Goal: Contribute content: Add original content to the website for others to see

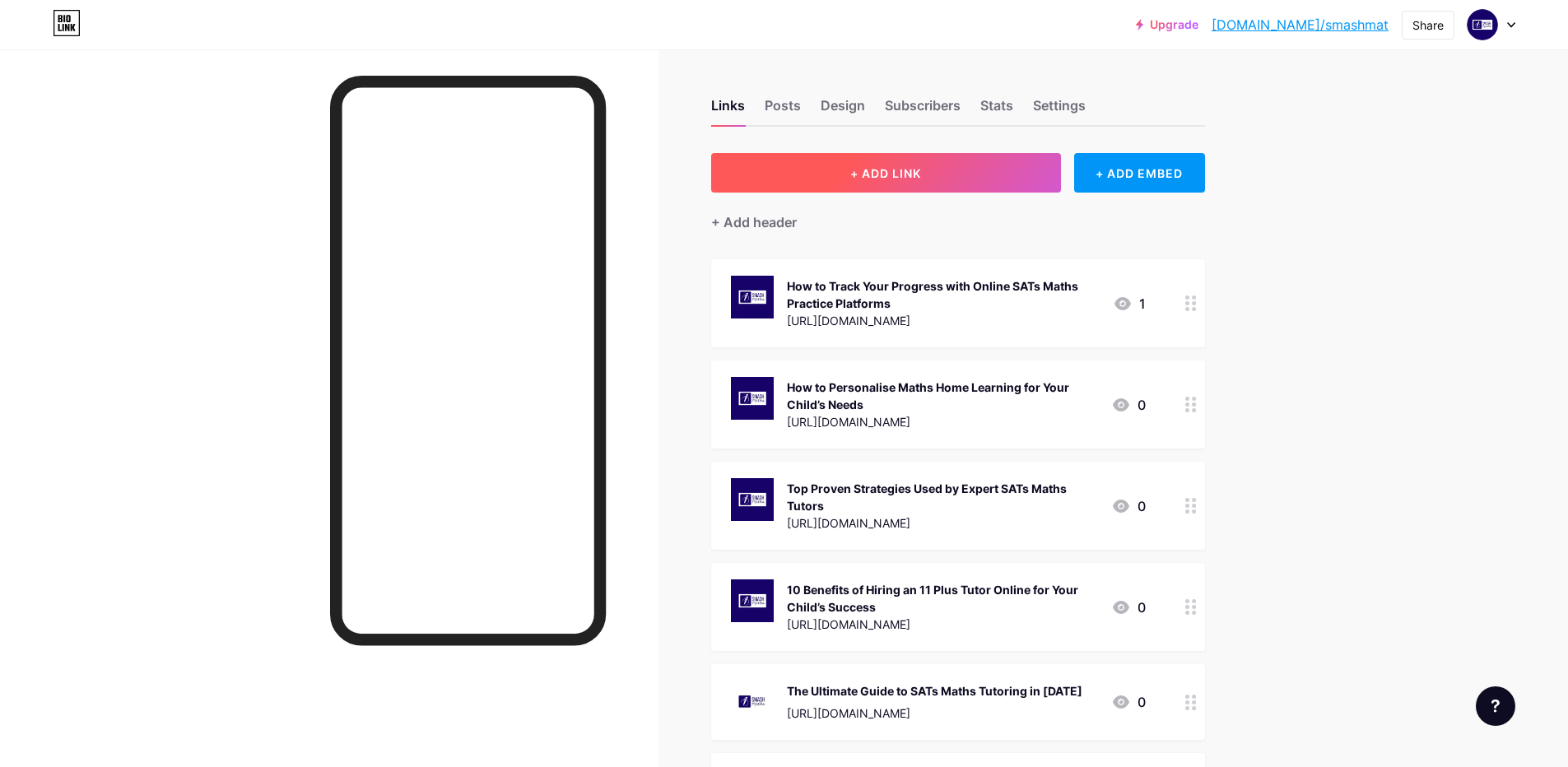
click at [906, 188] on button "+ ADD LINK" at bounding box center [885, 172] width 349 height 39
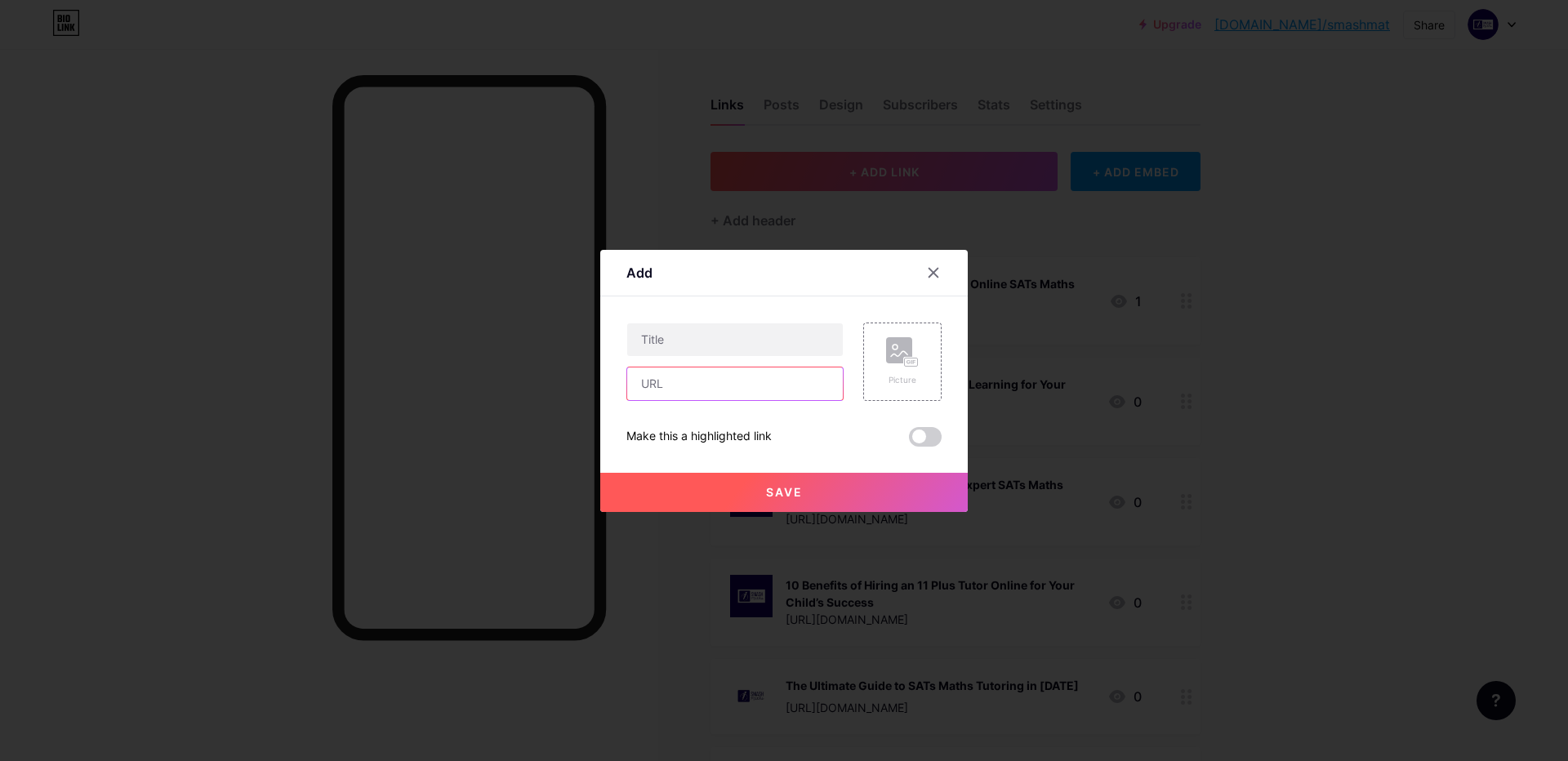
click at [768, 384] on input "text" at bounding box center [735, 384] width 215 height 33
paste input "[URL][DOMAIN_NAME]"
type input "[URL][DOMAIN_NAME]"
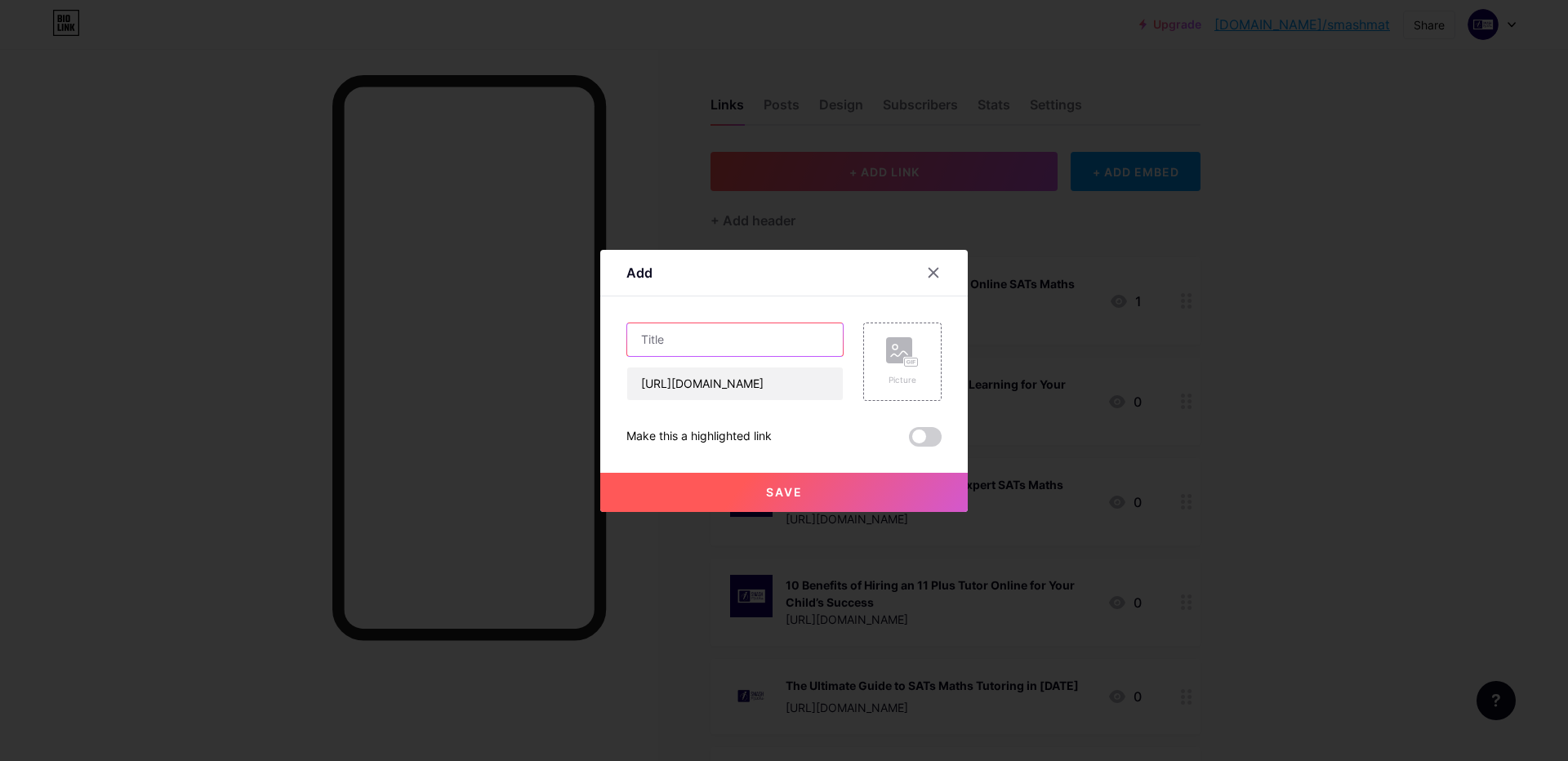
click at [769, 346] on input "text" at bounding box center [735, 339] width 215 height 33
paste input "Can Online SATs Maths Practice Really Improve Test Scores?"
type input "Can Online SATs Maths Practice Really Improve Test Scores?"
click at [897, 362] on rect at bounding box center [899, 350] width 26 height 26
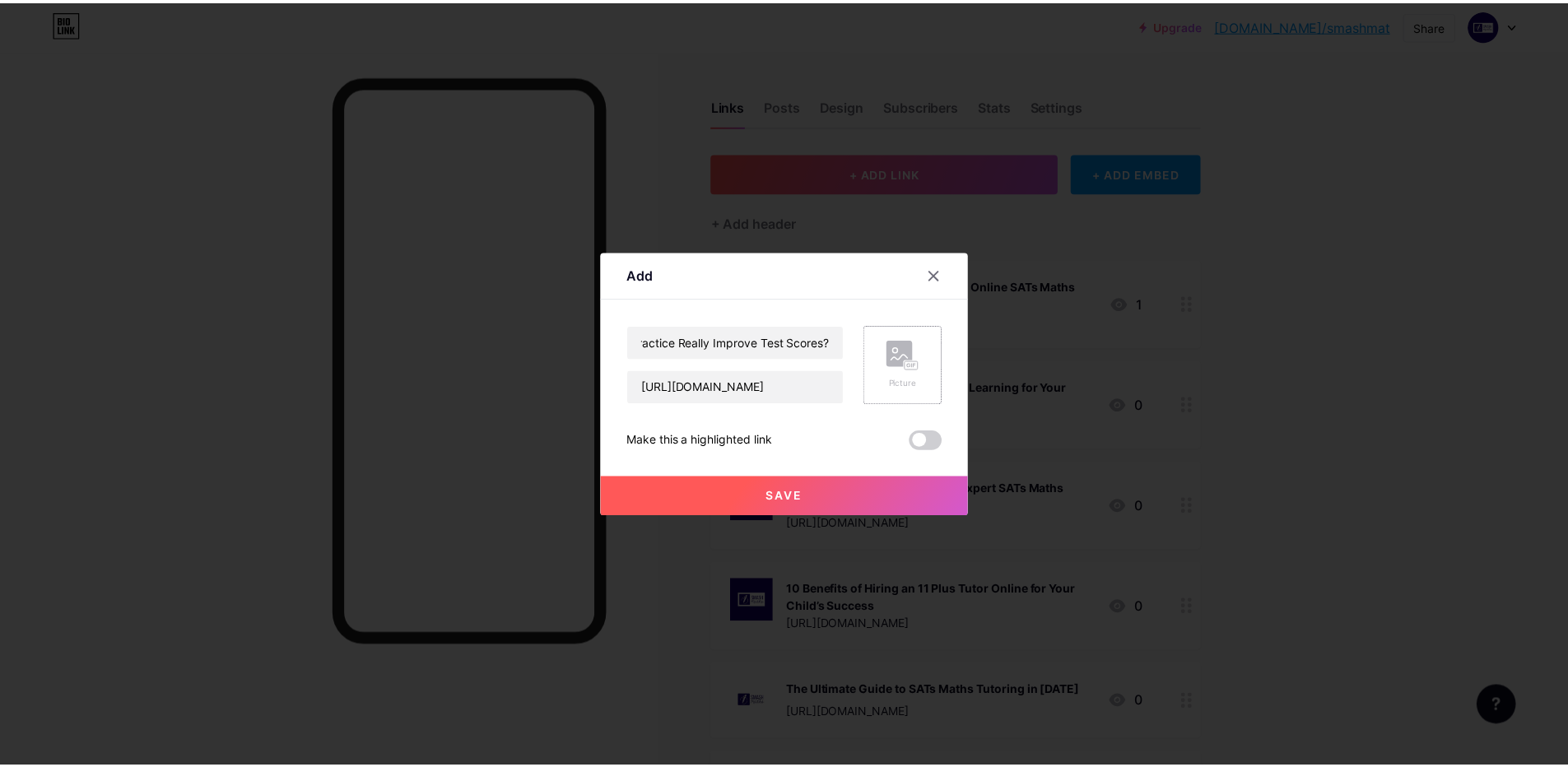
scroll to position [0, 0]
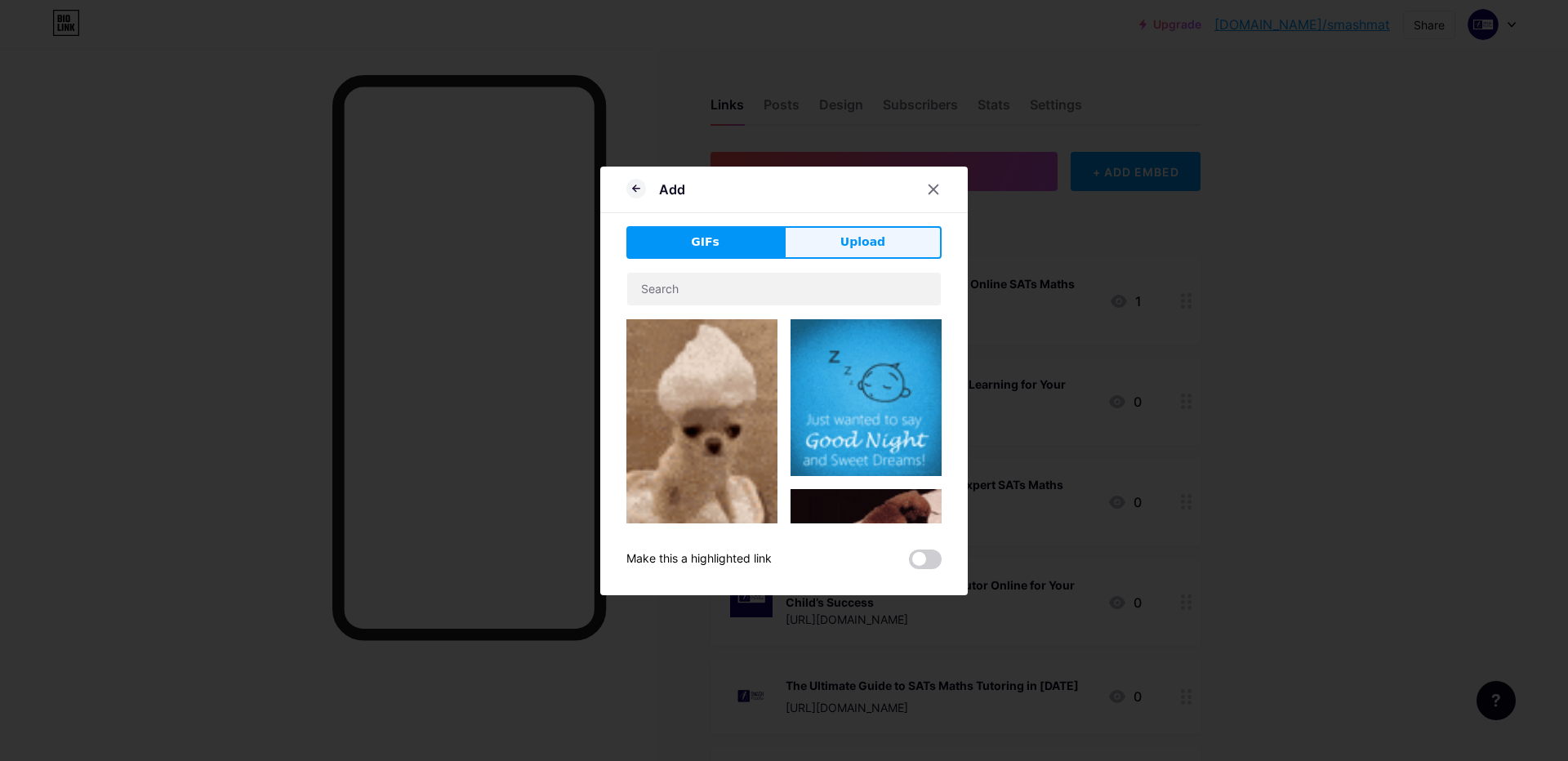
click at [880, 249] on span "Upload" at bounding box center [862, 242] width 45 height 17
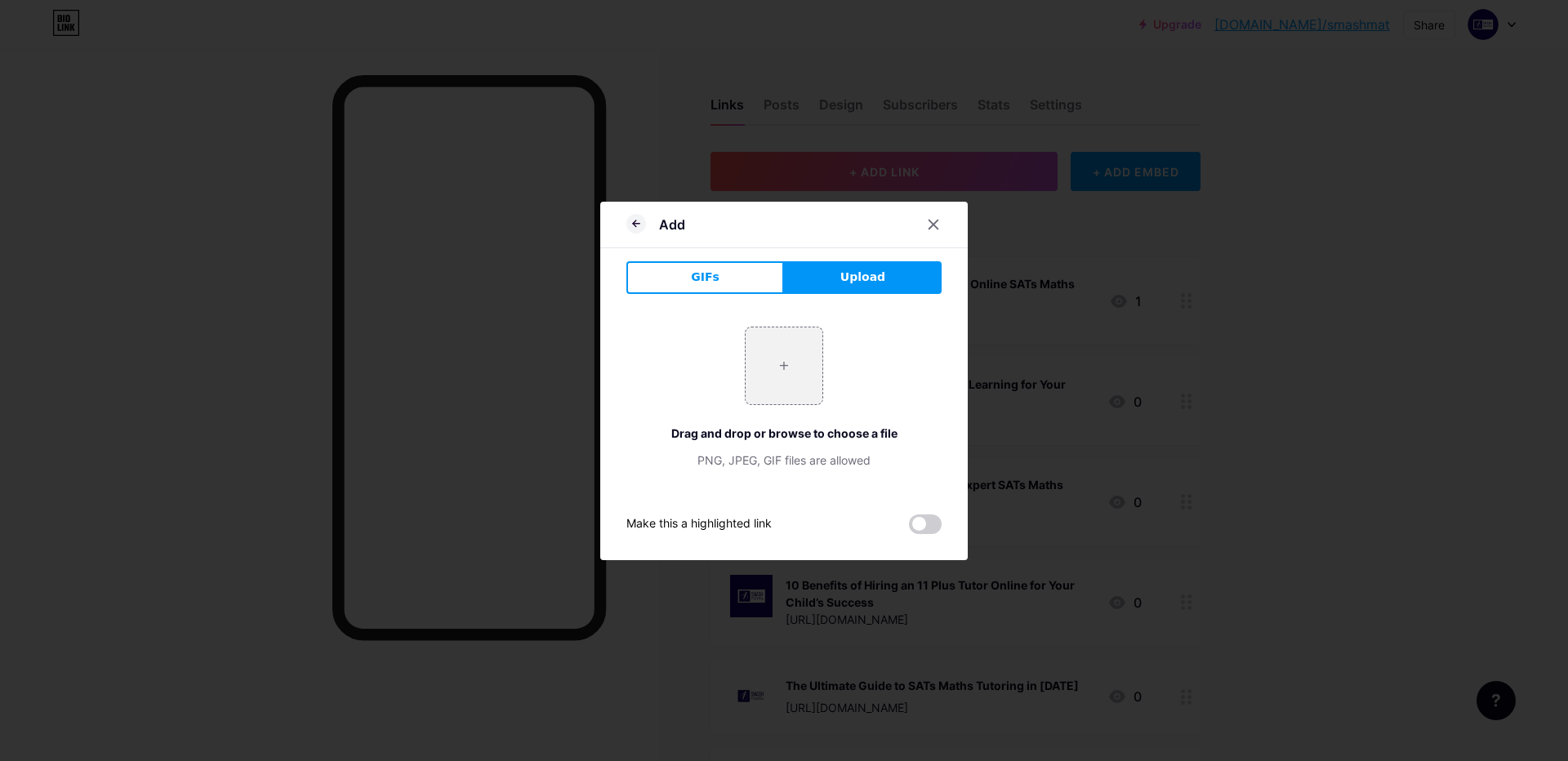
click at [846, 285] on span "Upload" at bounding box center [862, 277] width 45 height 17
click at [773, 385] on input "file" at bounding box center [783, 365] width 77 height 77
type input "C:\fakepath\Untitled design - 2025-06-23T150155.143.jpg"
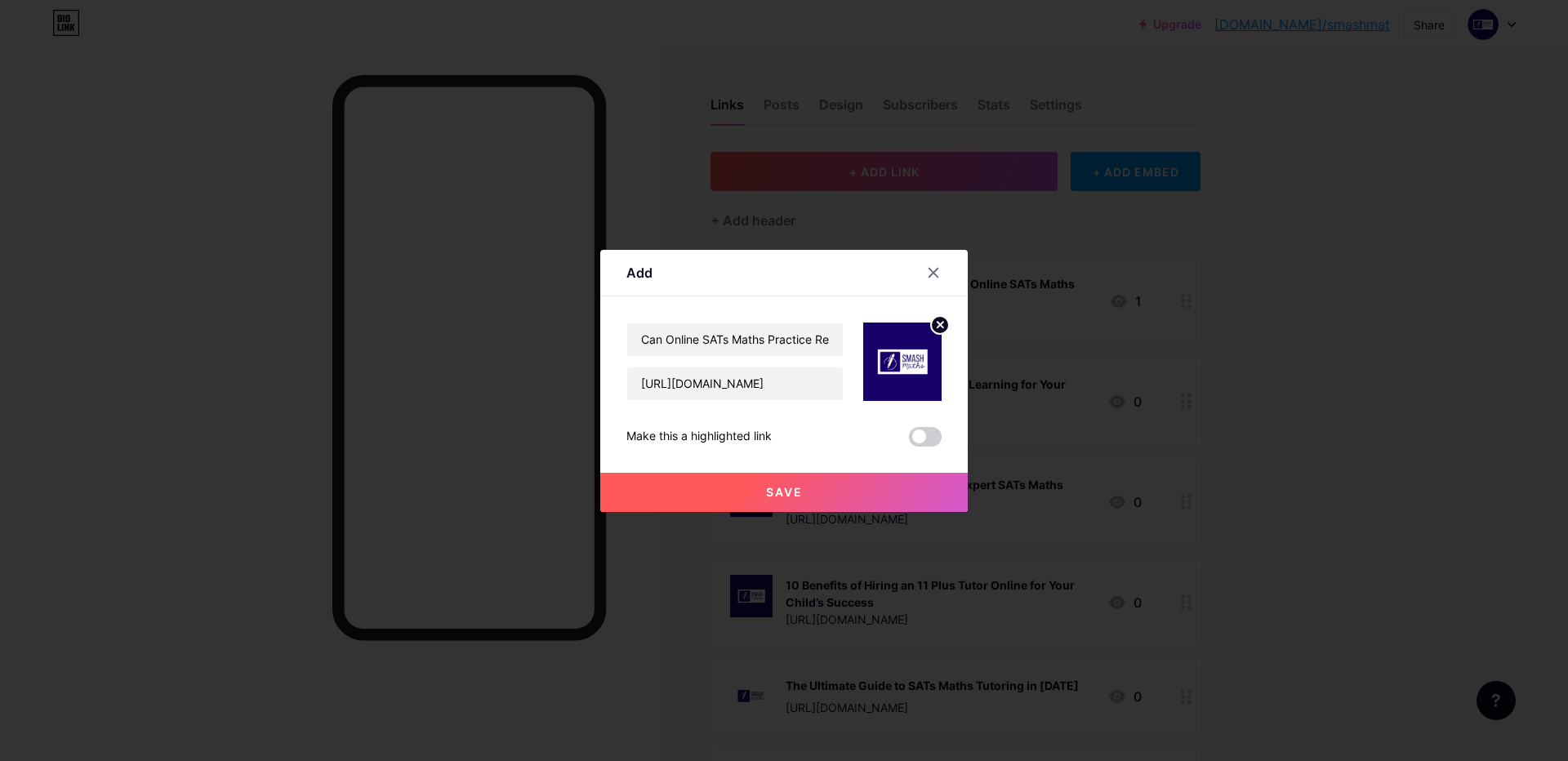
click at [810, 487] on button "Save" at bounding box center [783, 492] width 368 height 39
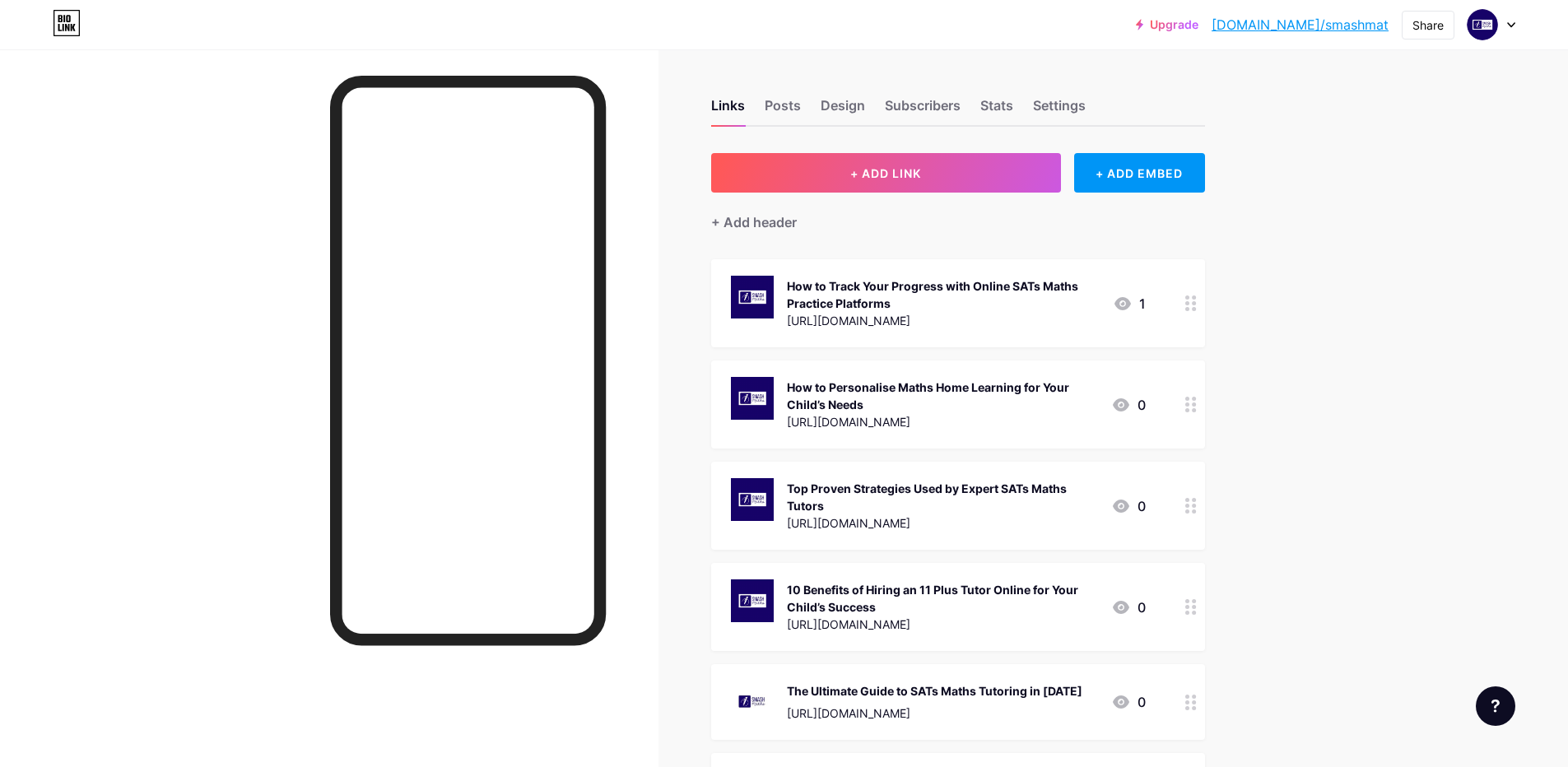
click at [1316, 27] on link "[DOMAIN_NAME]/smashmat" at bounding box center [1300, 25] width 177 height 20
